Goal: Transaction & Acquisition: Download file/media

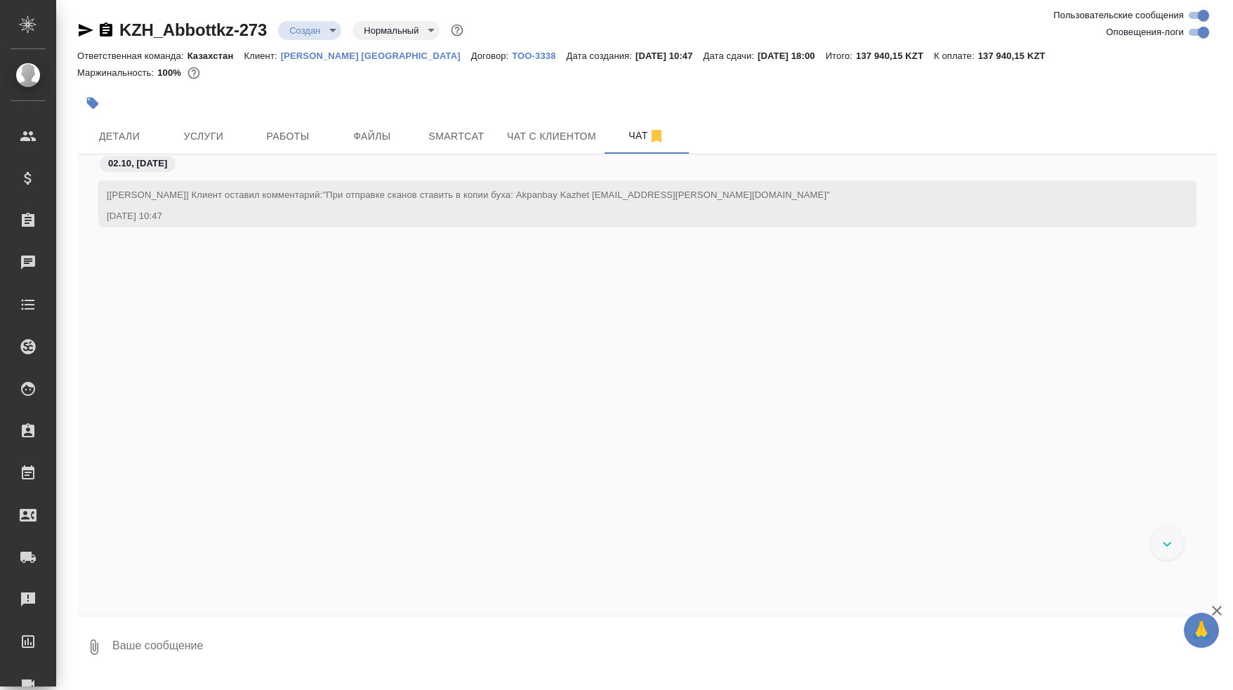
scroll to position [1326, 0]
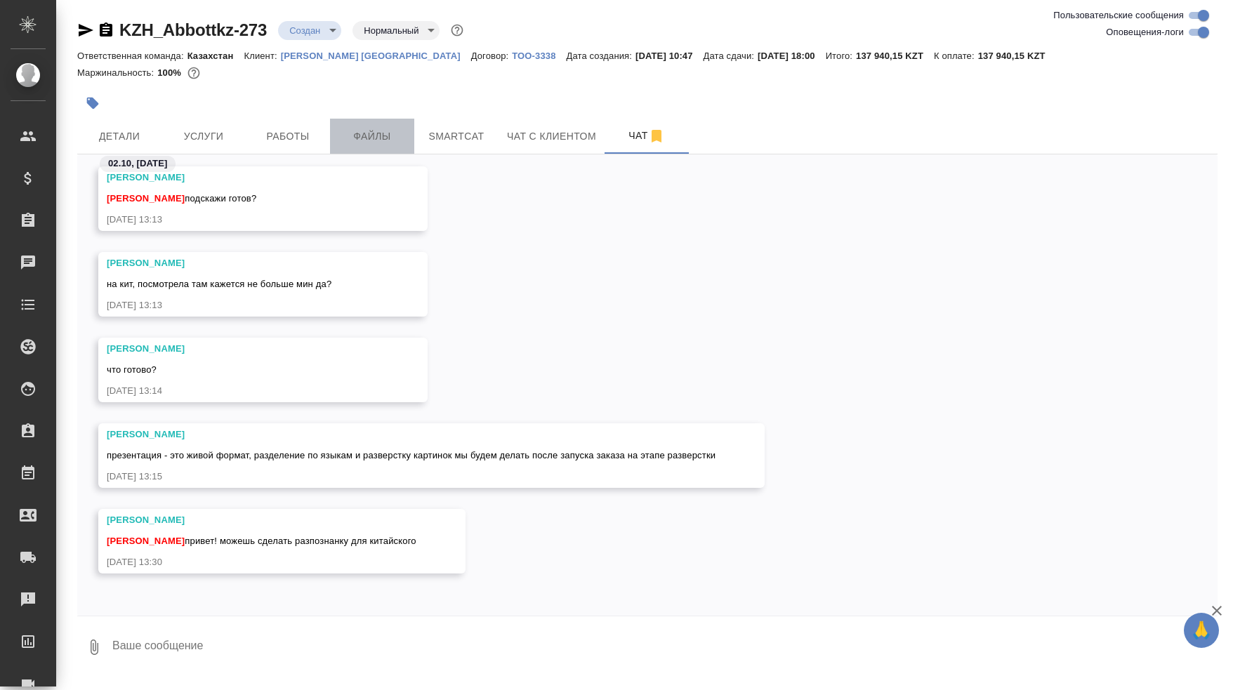
click at [376, 142] on span "Файлы" at bounding box center [371, 137] width 67 height 18
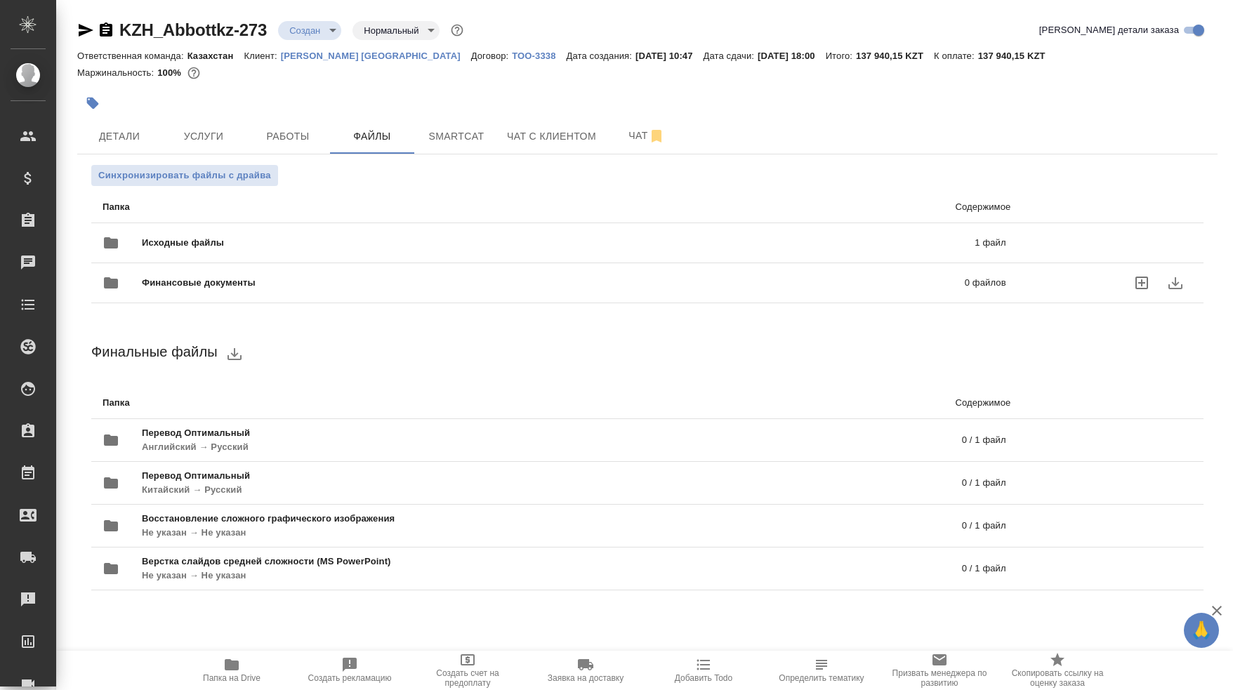
click at [546, 283] on span "Финансовые документы" at bounding box center [376, 283] width 468 height 14
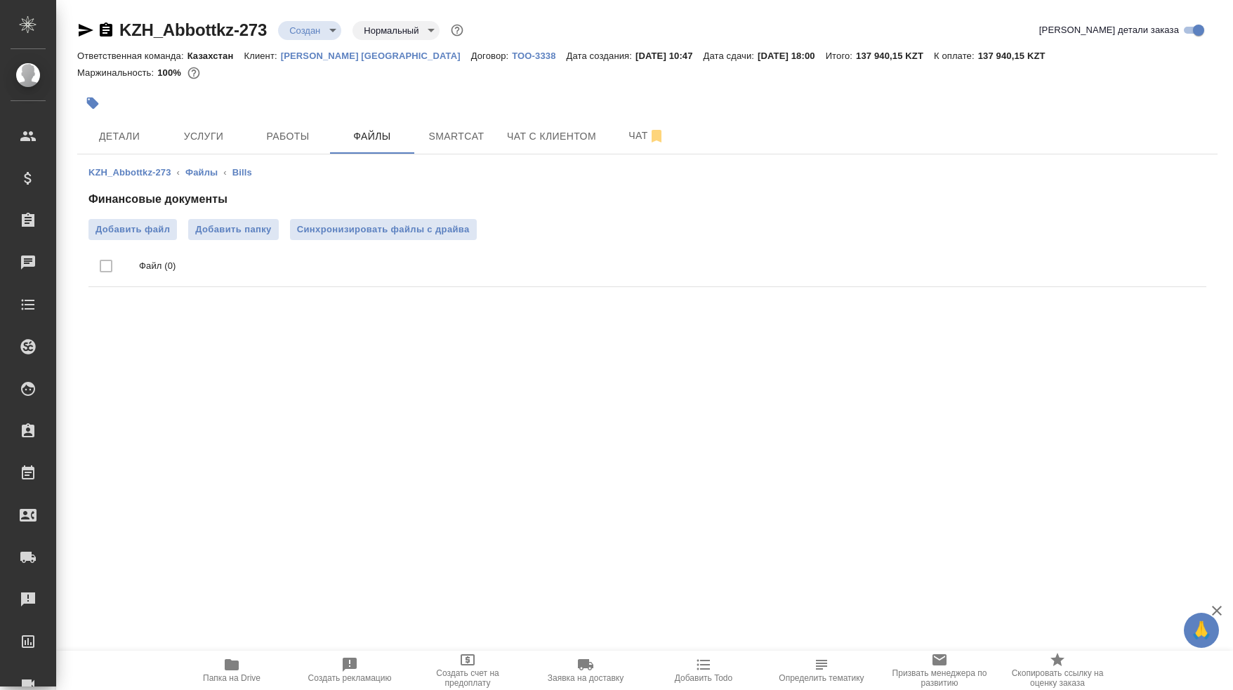
drag, startPoint x: 372, startPoint y: 321, endPoint x: 348, endPoint y: 325, distance: 24.2
click at [364, 138] on span "Файлы" at bounding box center [371, 137] width 67 height 18
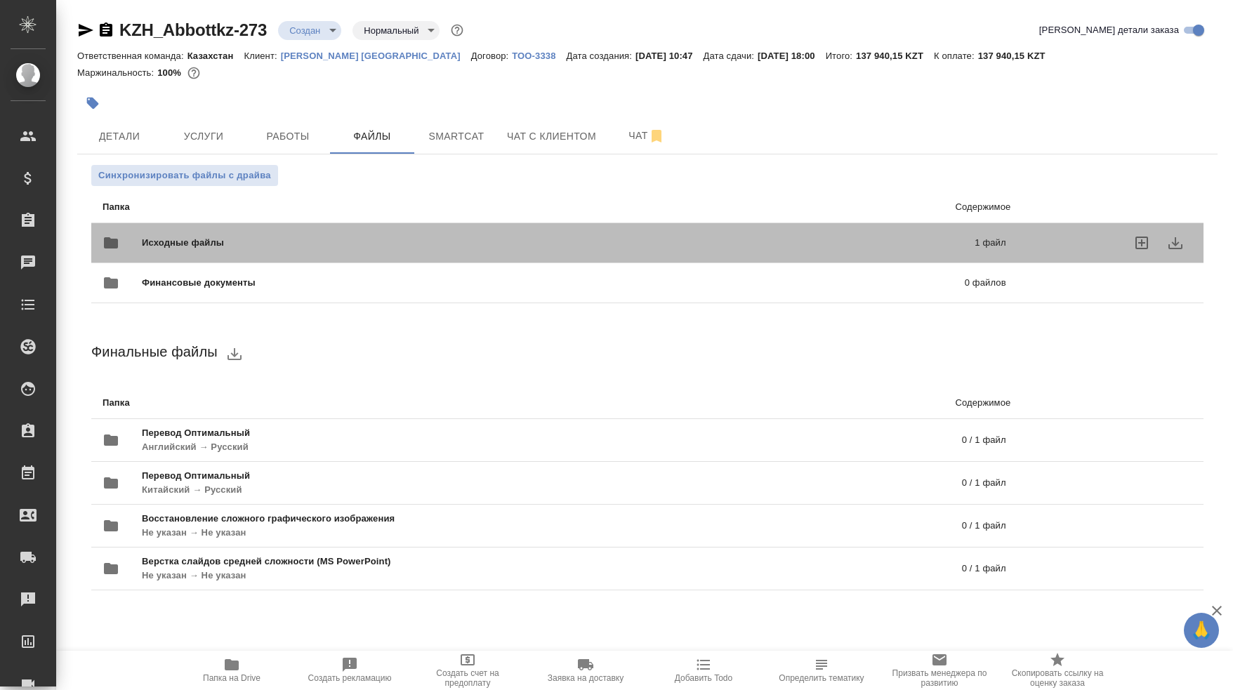
click at [191, 234] on div "Исходные файлы 1 файл" at bounding box center [555, 243] width 904 height 34
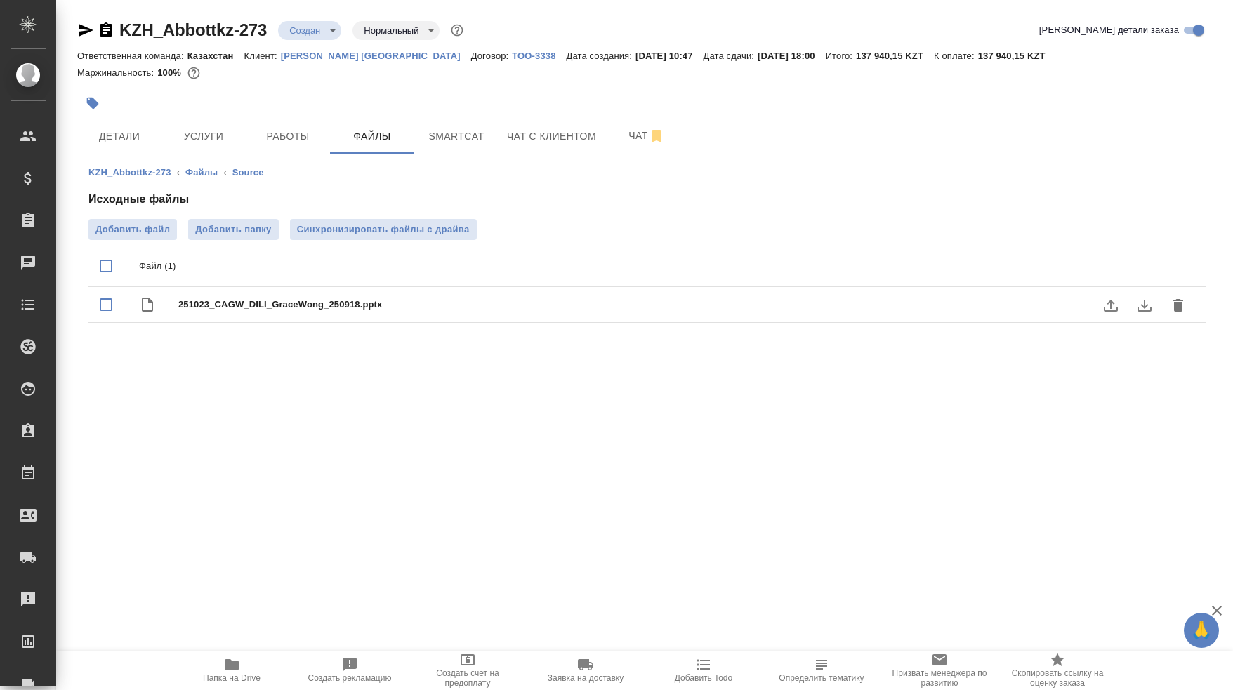
click at [325, 308] on span "251023_CAGW_DILI_GraceWong_250918.pptx" at bounding box center [675, 305] width 994 height 14
checkbox input "true"
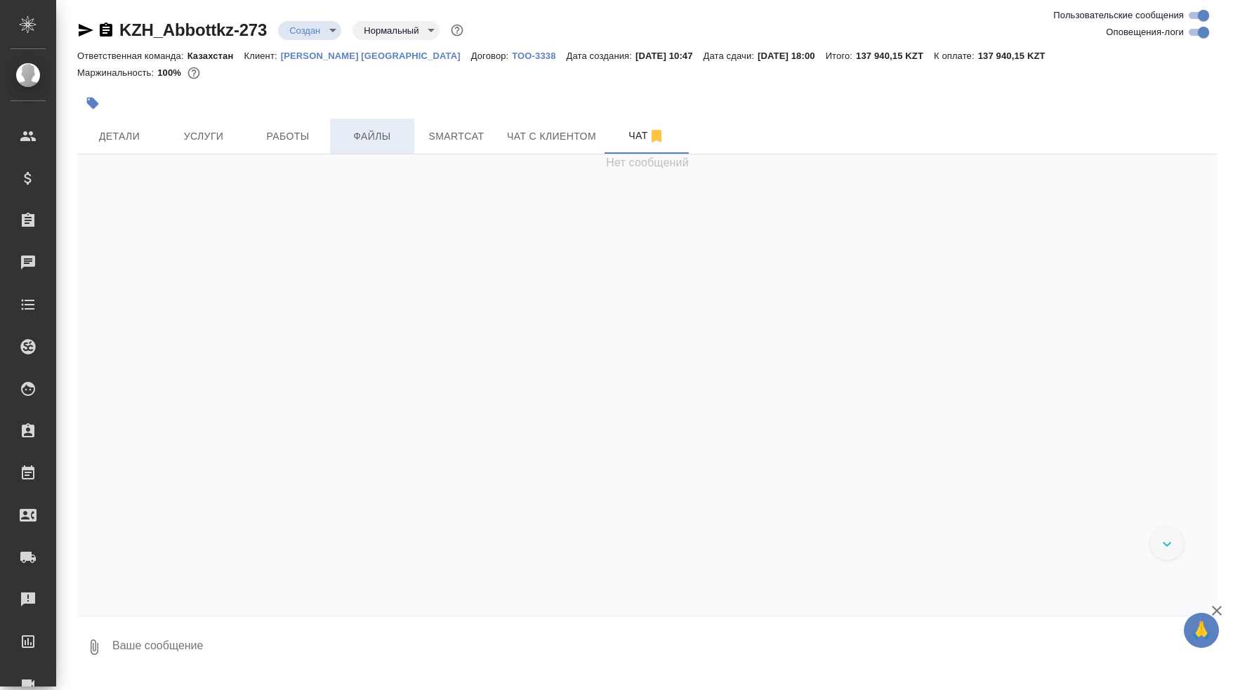
click at [382, 139] on span "Файлы" at bounding box center [371, 137] width 67 height 18
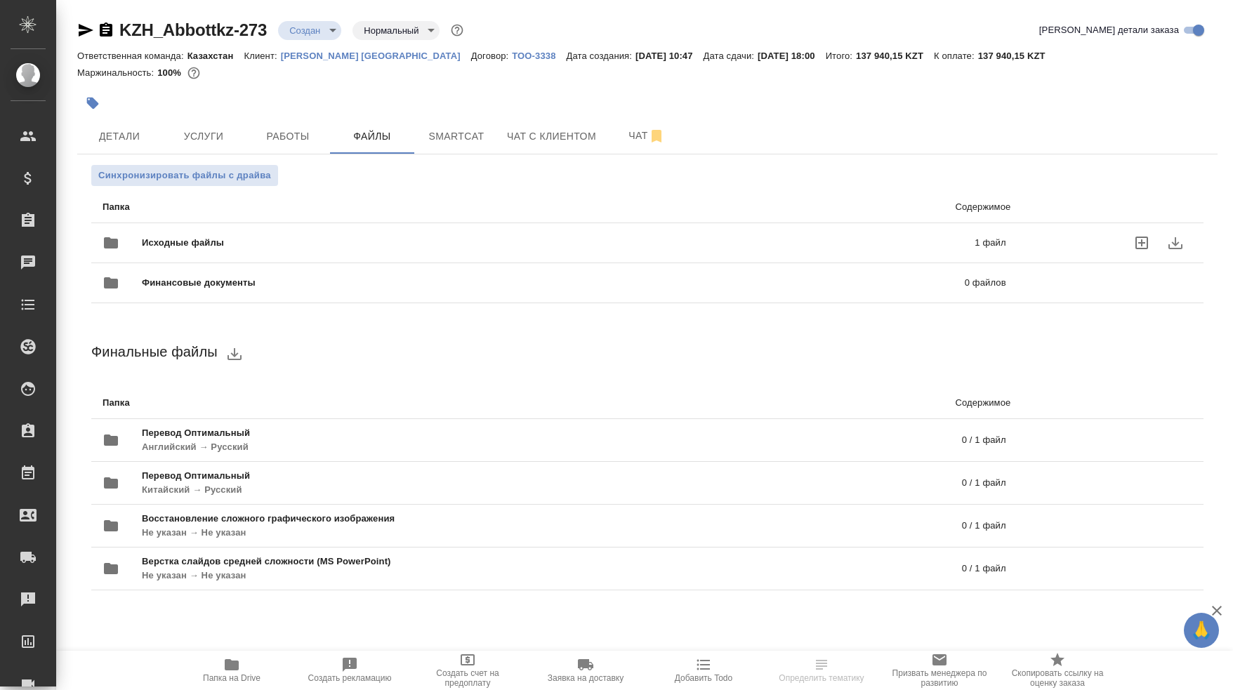
click at [199, 241] on span "Исходные файлы" at bounding box center [371, 243] width 458 height 14
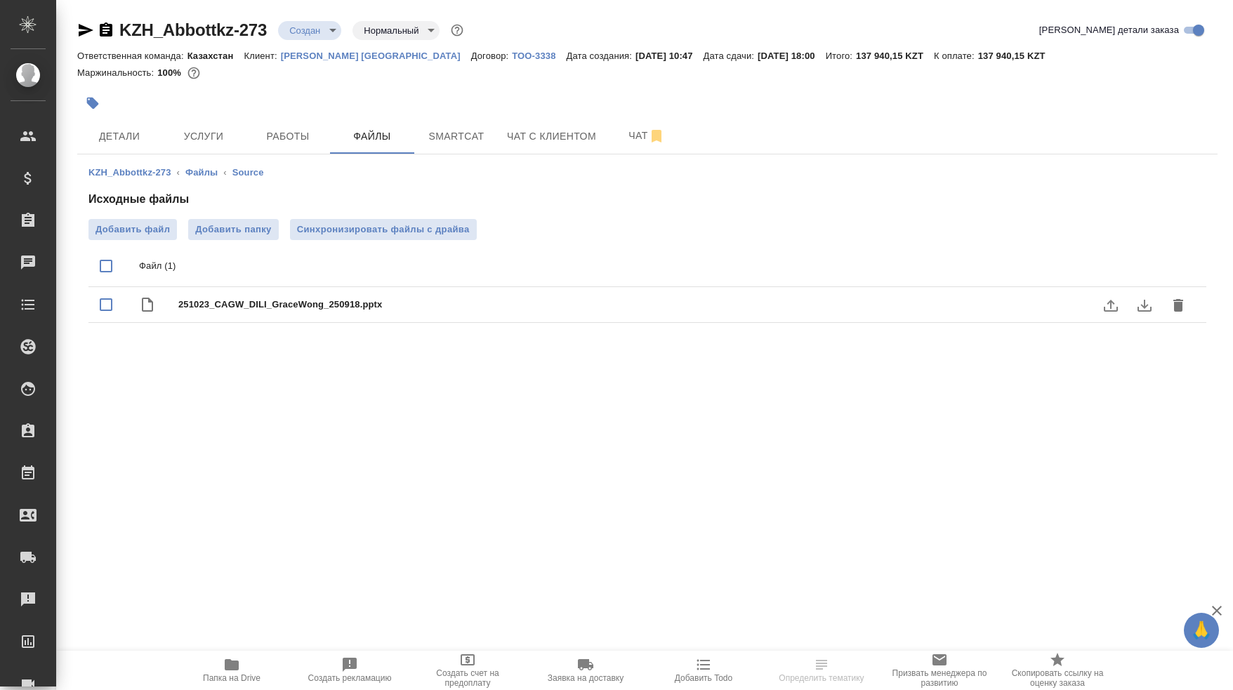
click at [1145, 308] on icon "download" at bounding box center [1145, 306] width 14 height 12
